Goal: Browse casually

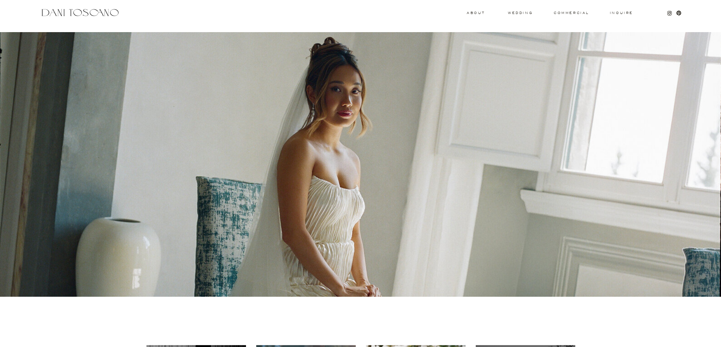
scroll to position [13, 0]
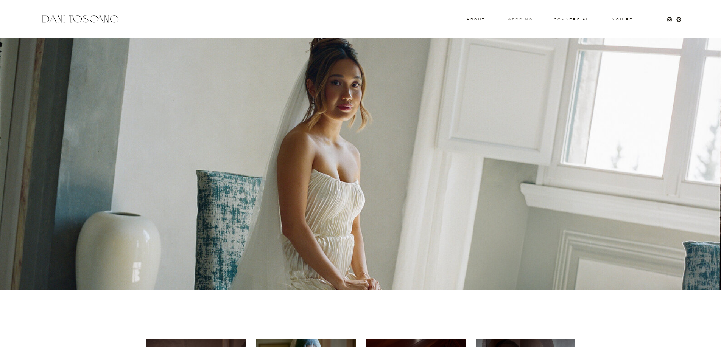
click at [448, 20] on h3 "wedding" at bounding box center [520, 19] width 25 height 3
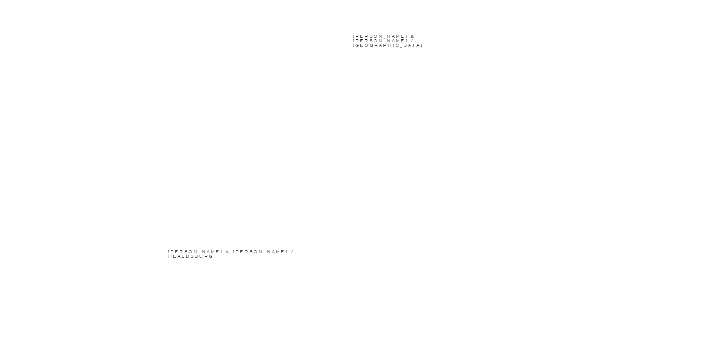
scroll to position [1119, 0]
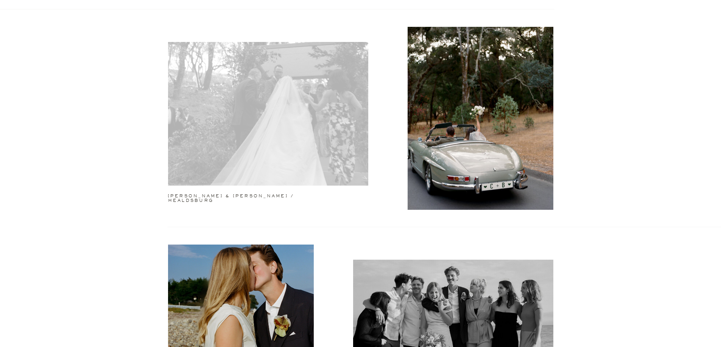
click at [283, 179] on div at bounding box center [268, 114] width 200 height 144
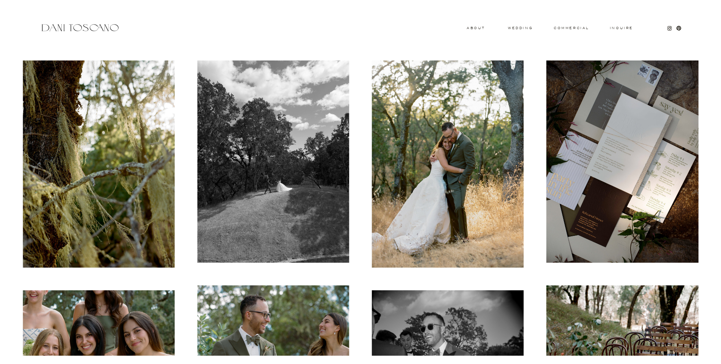
scroll to position [259, 0]
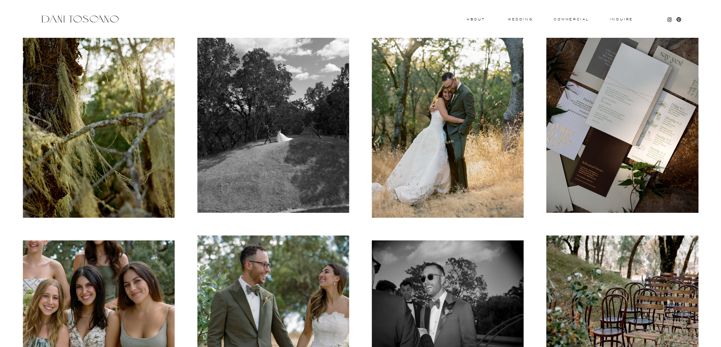
click at [114, 145] on img at bounding box center [99, 114] width 152 height 207
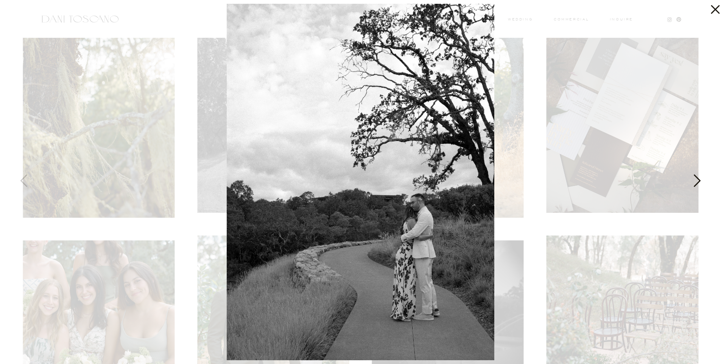
click at [441, 196] on img at bounding box center [361, 182] width 268 height 357
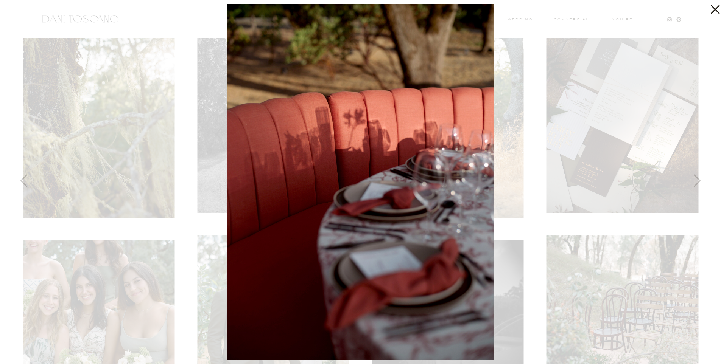
click at [713, 7] on icon at bounding box center [715, 9] width 9 height 9
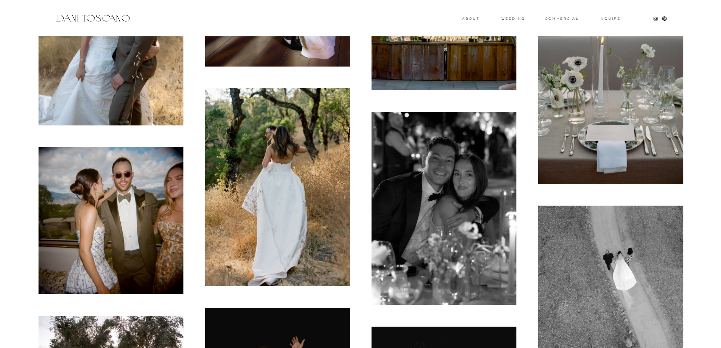
scroll to position [10118, 0]
